Goal: Transaction & Acquisition: Register for event/course

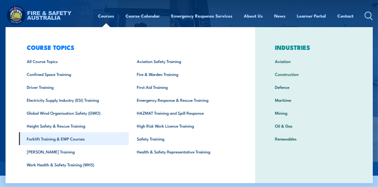
click at [44, 138] on link "Forklift Training & EWP Courses" at bounding box center [74, 138] width 110 height 13
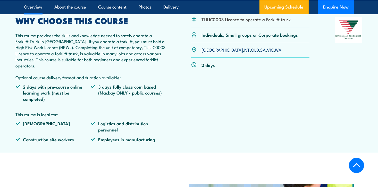
scroll to position [180, 0]
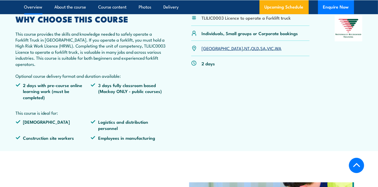
click at [267, 49] on link "VIC" at bounding box center [270, 48] width 7 height 6
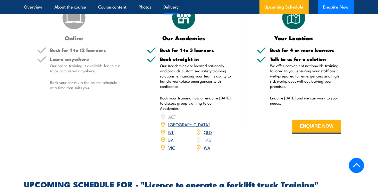
scroll to position [678, 0]
